Goal: Task Accomplishment & Management: Complete application form

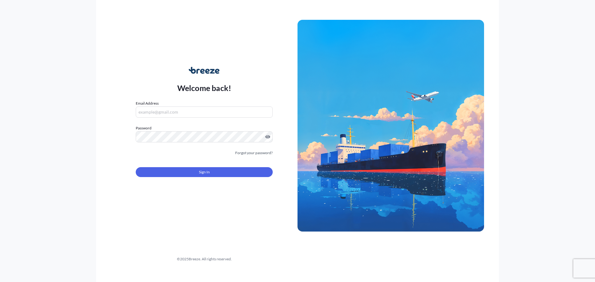
type input "[EMAIL_ADDRESS][DOMAIN_NAME]"
drag, startPoint x: 219, startPoint y: 113, endPoint x: 109, endPoint y: 115, distance: 110.4
click at [109, 115] on div "Welcome back! Email Address [EMAIL_ADDRESS][DOMAIN_NAME] Password Must include:…" at bounding box center [297, 141] width 403 height 282
click at [62, 137] on div "Welcome back! Email Address [EMAIL_ADDRESS][DOMAIN_NAME] Password Must include:…" at bounding box center [297, 141] width 595 height 282
type input "[EMAIL_ADDRESS][DOMAIN_NAME]"
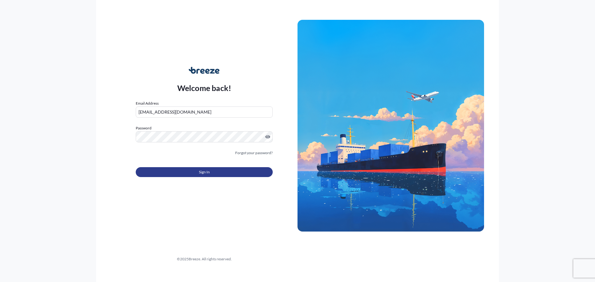
click at [200, 170] on span "Sign In" at bounding box center [204, 172] width 11 height 6
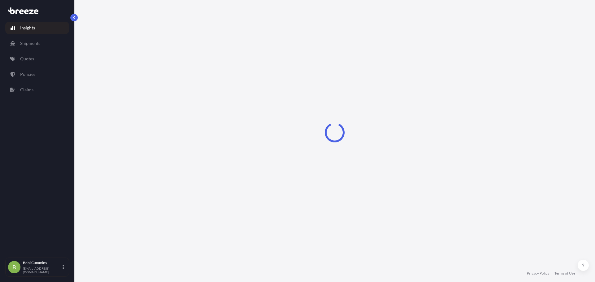
select select "2025"
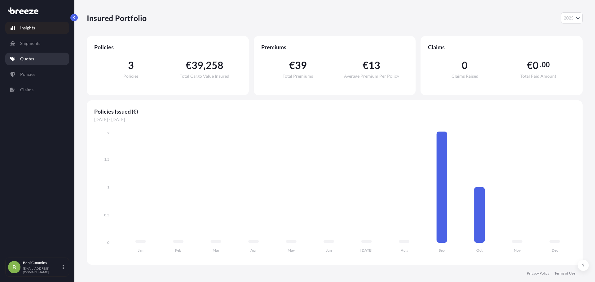
click at [38, 61] on link "Quotes" at bounding box center [37, 59] width 64 height 12
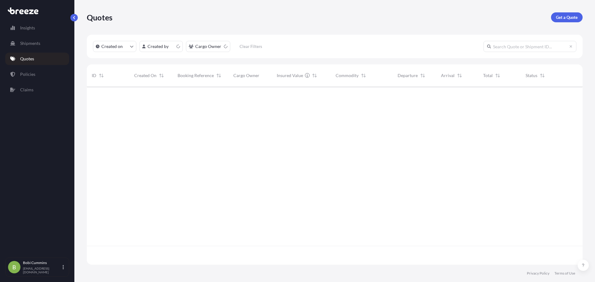
scroll to position [177, 491]
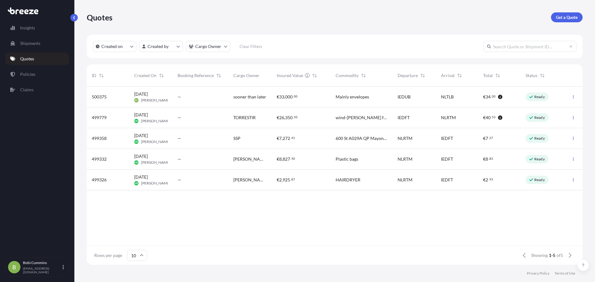
click at [256, 100] on span "sooner than later" at bounding box center [249, 97] width 33 height 6
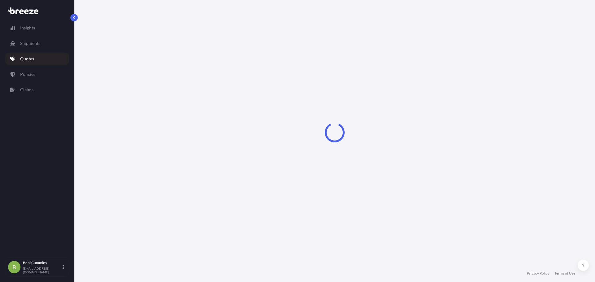
select select "Sea"
select select "1"
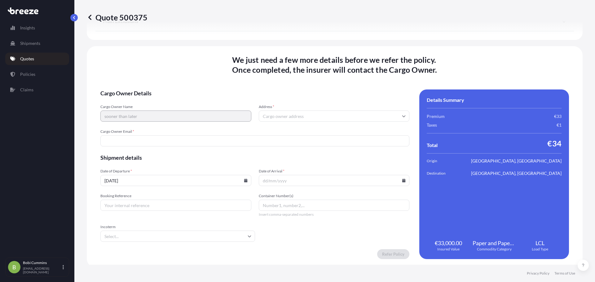
scroll to position [793, 0]
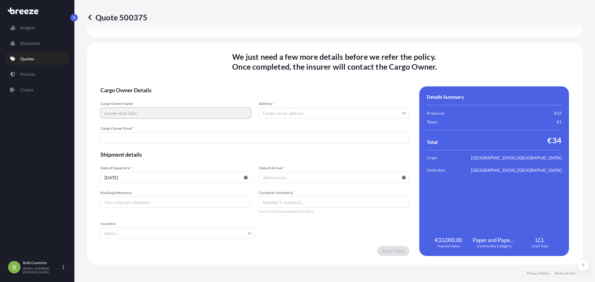
click at [296, 115] on input "Address *" at bounding box center [334, 113] width 151 height 11
click at [317, 117] on input "Address *" at bounding box center [334, 113] width 151 height 11
click at [326, 130] on div "Please type and select an option" at bounding box center [332, 127] width 144 height 6
click at [276, 111] on input "Address *" at bounding box center [334, 113] width 151 height 11
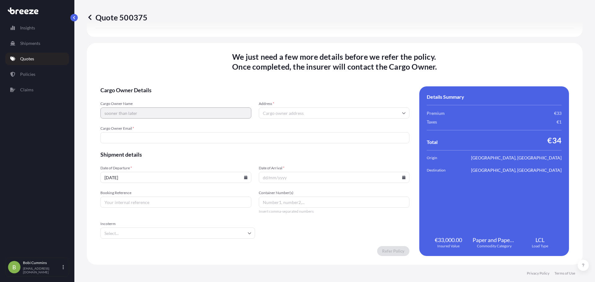
click at [347, 117] on input "Address *" at bounding box center [334, 113] width 151 height 11
paste input "[STREET_ADDRESS]"
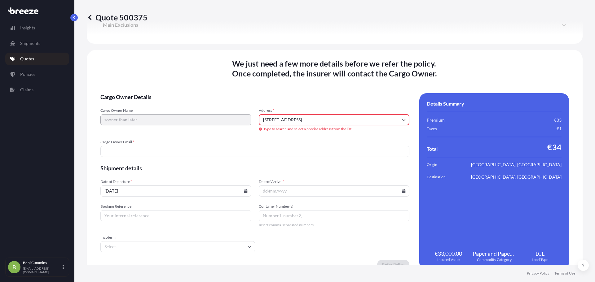
click at [330, 119] on input "[STREET_ADDRESS]" at bounding box center [334, 119] width 151 height 11
paste input "A96 T959"
drag, startPoint x: 344, startPoint y: 118, endPoint x: 256, endPoint y: 121, distance: 88.1
click at [256, 121] on div "Cargo Owner Name sooner than later Address * [STREET_ADDRESS] Type to search an…" at bounding box center [254, 120] width 309 height 24
click at [351, 121] on input "[STREET_ADDRESS]" at bounding box center [334, 119] width 151 height 11
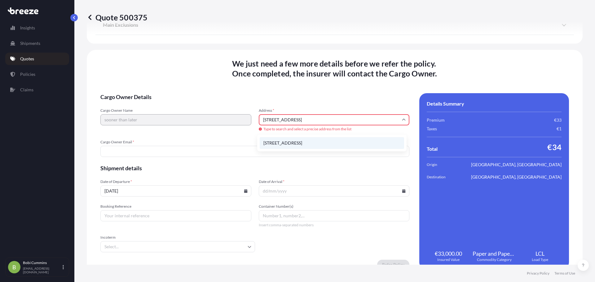
click at [304, 147] on li "[STREET_ADDRESS]" at bounding box center [332, 143] width 144 height 12
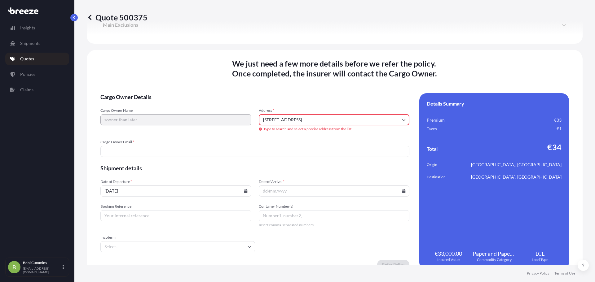
type input "[STREET_ADDRESS]"
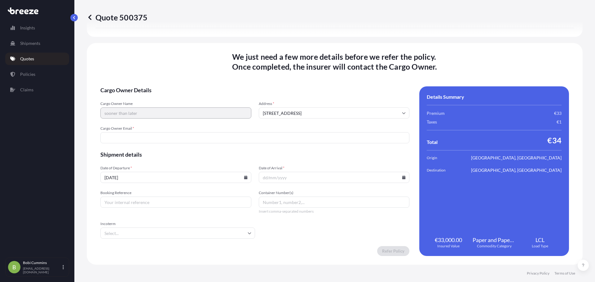
click at [238, 139] on input "Cargo Owner Email *" at bounding box center [254, 137] width 309 height 11
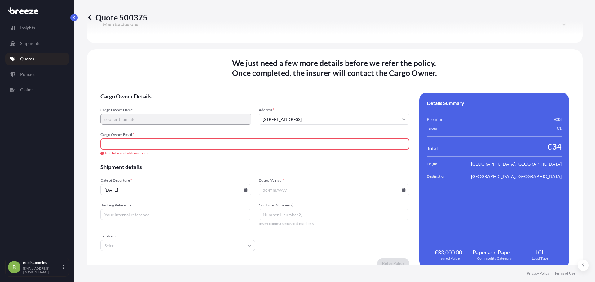
click at [170, 142] on input "Cargo Owner Email *" at bounding box center [254, 144] width 309 height 11
paste input "[EMAIL_ADDRESS][DOMAIN_NAME]"
click at [150, 146] on input "[EMAIL_ADDRESS][DOMAIN_NAME]" at bounding box center [254, 144] width 309 height 11
click at [166, 146] on input "[EMAIL_ADDRESS][DOMAIN_NAME]" at bounding box center [254, 144] width 309 height 11
click at [146, 196] on form "Cargo Owner Details Cargo Owner Name sooner than later Address * [STREET_ADDRES…" at bounding box center [254, 181] width 309 height 176
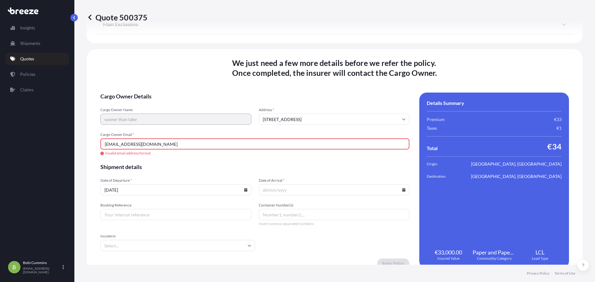
click at [142, 144] on input "[EMAIL_ADDRESS][DOMAIN_NAME]" at bounding box center [254, 144] width 309 height 11
click at [108, 146] on input "[EMAIL_ADDRESS][DOMAIN_NAME]" at bounding box center [254, 144] width 309 height 11
drag, startPoint x: 105, startPoint y: 145, endPoint x: 113, endPoint y: 148, distance: 8.8
click at [105, 145] on input "[EMAIL_ADDRESS][DOMAIN_NAME]" at bounding box center [254, 144] width 309 height 11
click at [170, 148] on input "[EMAIL_ADDRESS][DOMAIN_NAME]" at bounding box center [254, 144] width 309 height 11
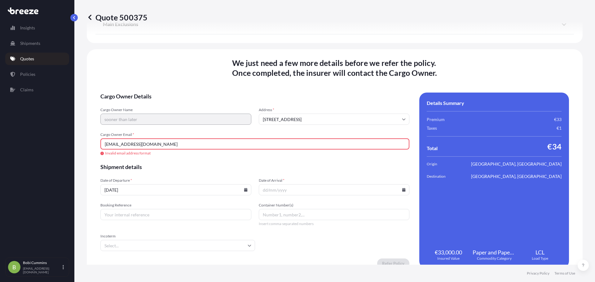
drag, startPoint x: 170, startPoint y: 148, endPoint x: 75, endPoint y: 148, distance: 95.2
click at [75, 148] on div "Quote 500375 Route Details Cover door to port - Add loading place Place of load…" at bounding box center [334, 132] width 521 height 265
type input "M"
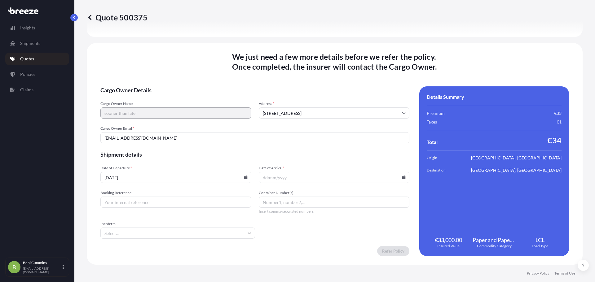
type input "[EMAIL_ADDRESS][DOMAIN_NAME]"
click at [243, 172] on div "Date of Departure * [DATE]" at bounding box center [175, 174] width 151 height 17
click at [245, 178] on icon at bounding box center [245, 178] width 3 height 4
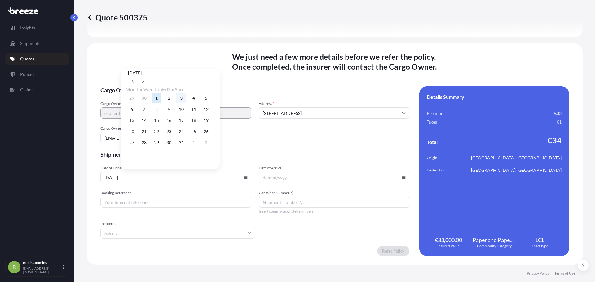
click at [186, 102] on button "3" at bounding box center [181, 98] width 10 height 10
type input "[DATE]"
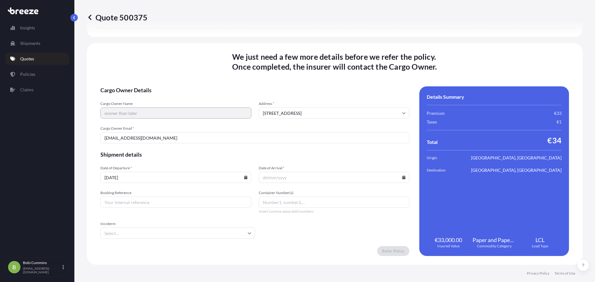
click at [266, 177] on input "Date of Arrival *" at bounding box center [334, 177] width 151 height 11
click at [402, 178] on icon at bounding box center [403, 178] width 3 height 4
click at [298, 111] on button "7" at bounding box center [301, 109] width 10 height 10
type input "[DATE]"
click at [185, 203] on input "Booking Reference" at bounding box center [175, 202] width 151 height 11
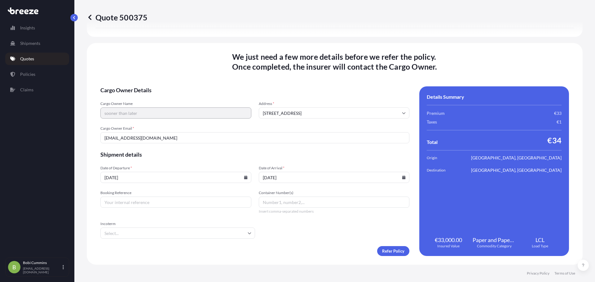
click at [316, 204] on input "Container Number(s)" at bounding box center [334, 202] width 151 height 11
click at [193, 235] on input "Incoterm" at bounding box center [177, 233] width 155 height 11
click at [151, 194] on li "DAP" at bounding box center [177, 195] width 148 height 12
type input "DAP"
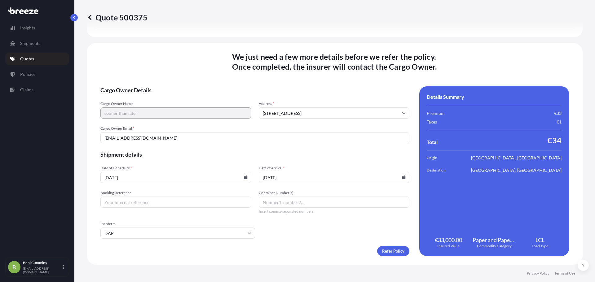
click at [199, 205] on input "Booking Reference" at bounding box center [175, 202] width 151 height 11
paste input "11715082"
type input "11715082"
click at [300, 204] on input "Container Number(s)" at bounding box center [334, 202] width 151 height 11
type input "NUMBER1"
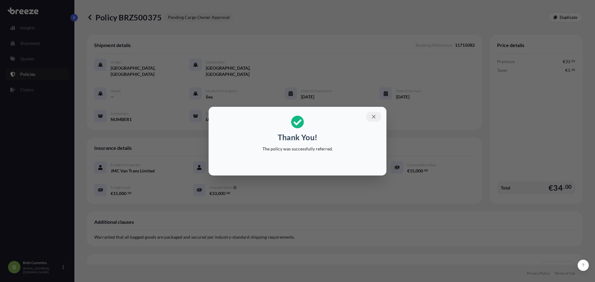
click at [374, 116] on icon "button" at bounding box center [373, 116] width 3 height 3
